Goal: Information Seeking & Learning: Understand process/instructions

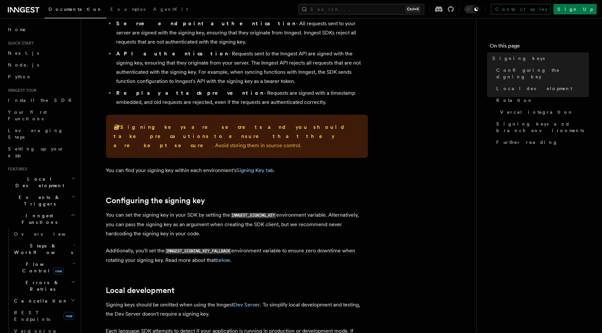
scroll to position [65, 0]
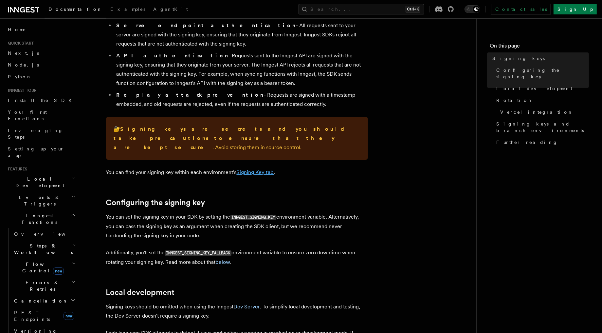
click at [252, 169] on link "Signing Key tab" at bounding box center [255, 172] width 37 height 6
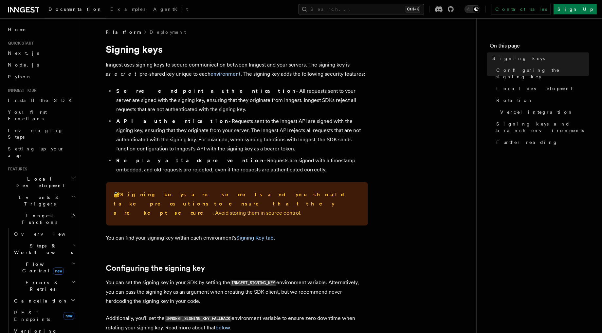
click at [381, 7] on button "Search... Ctrl+K" at bounding box center [362, 9] width 126 height 10
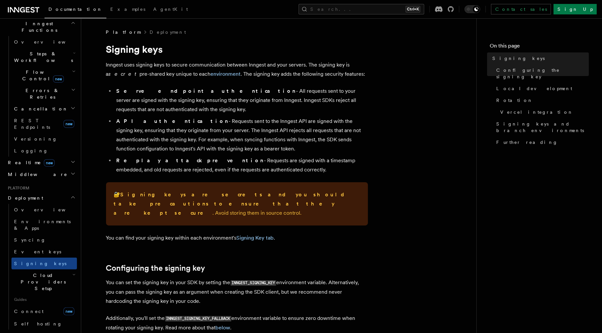
scroll to position [196, 0]
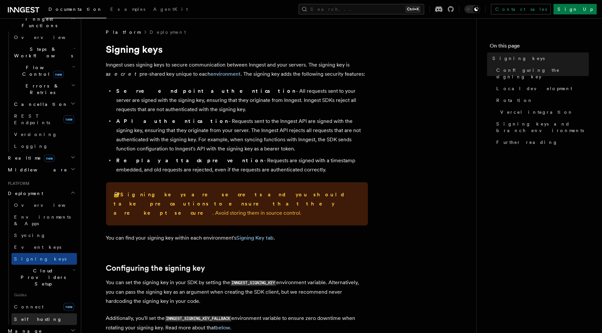
click at [56, 313] on link "Self hosting" at bounding box center [43, 319] width 65 height 12
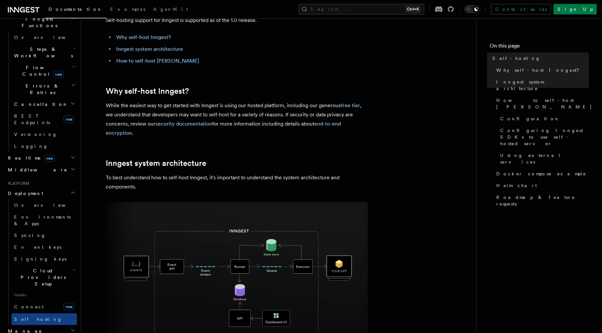
scroll to position [131, 0]
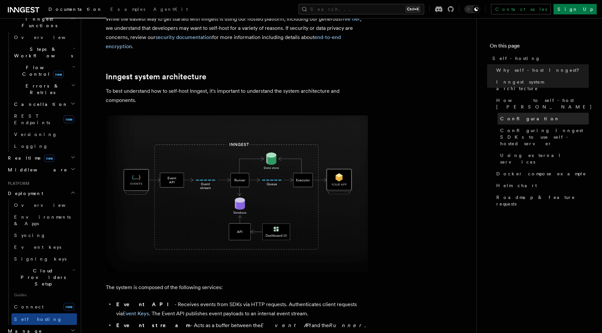
click at [547, 113] on link "Configuration" at bounding box center [543, 119] width 91 height 12
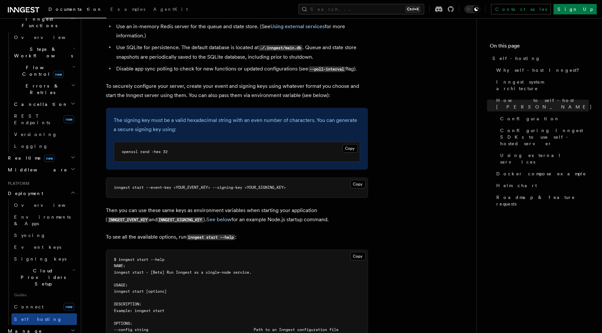
scroll to position [917, 0]
click at [139, 149] on span "openssl rand -hex 32" at bounding box center [145, 151] width 46 height 5
copy article "openssl rand -hex 32"
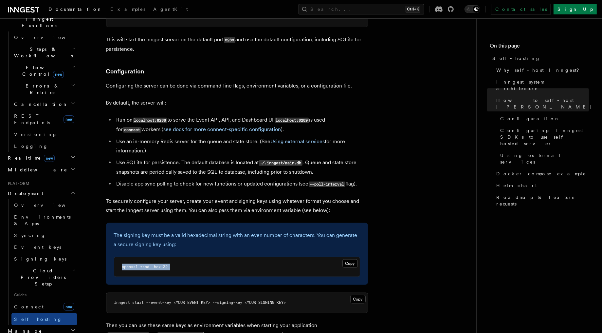
scroll to position [851, 0]
